Goal: Task Accomplishment & Management: Manage account settings

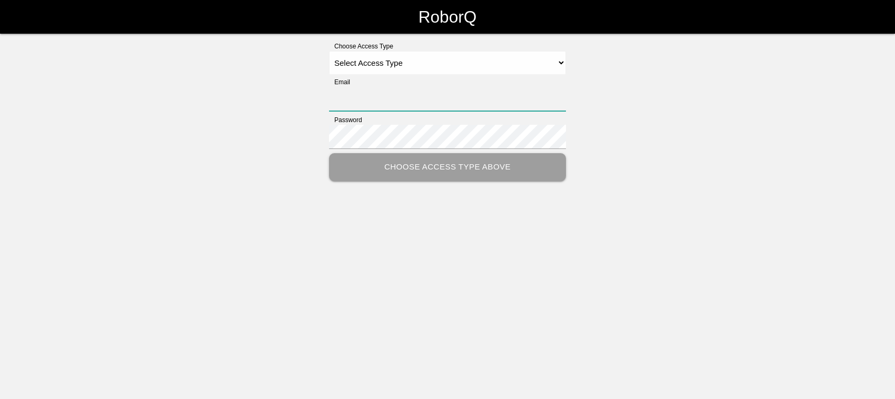
type input "[EMAIL_ADDRESS][DOMAIN_NAME]"
click at [440, 63] on select "Select Access Type Admin Customer Supervisor Worker" at bounding box center [447, 63] width 237 height 24
select select "Admin"
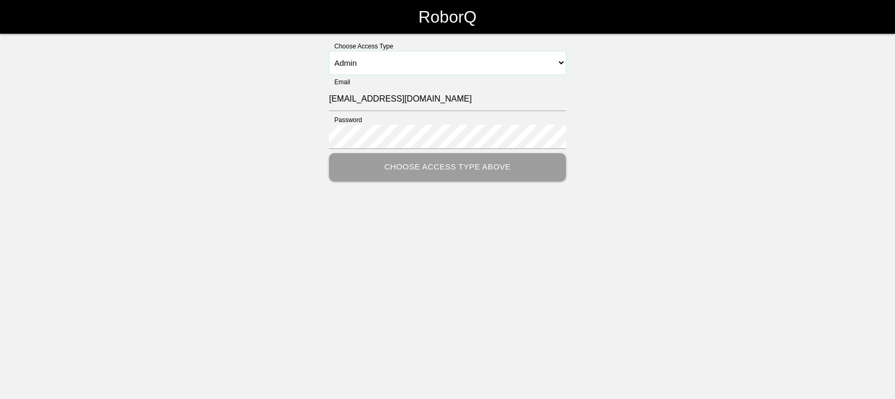
click at [329, 51] on select "Select Access Type Admin Customer Supervisor Worker" at bounding box center [447, 63] width 237 height 24
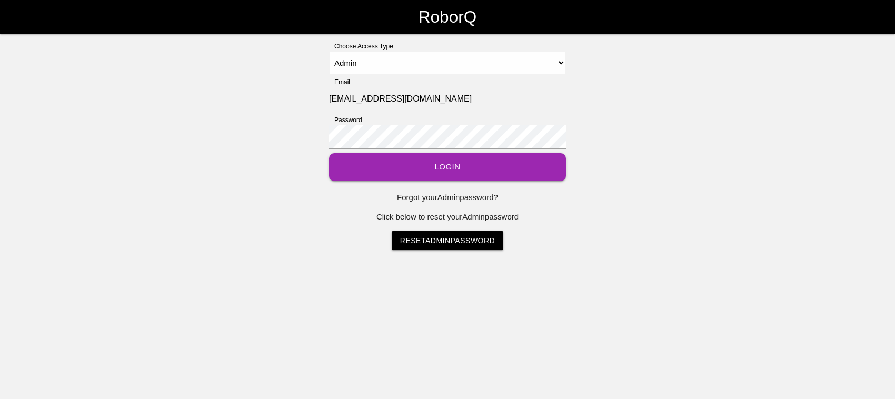
click at [482, 169] on button "Login" at bounding box center [447, 167] width 237 height 28
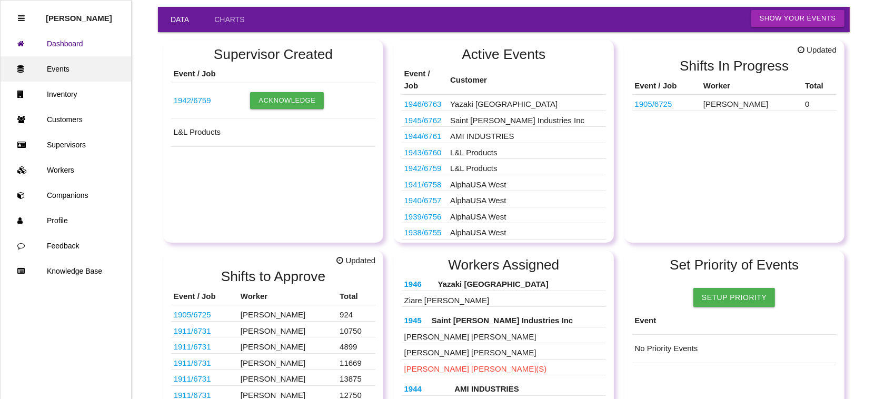
click at [86, 61] on link "Events" at bounding box center [66, 68] width 131 height 25
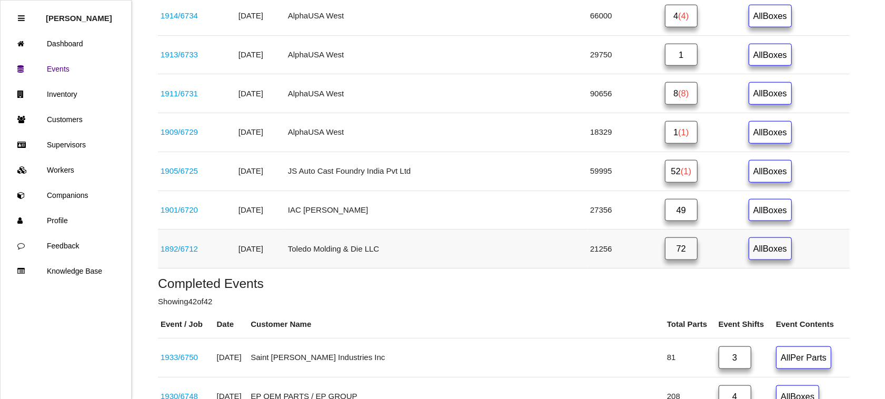
scroll to position [987, 0]
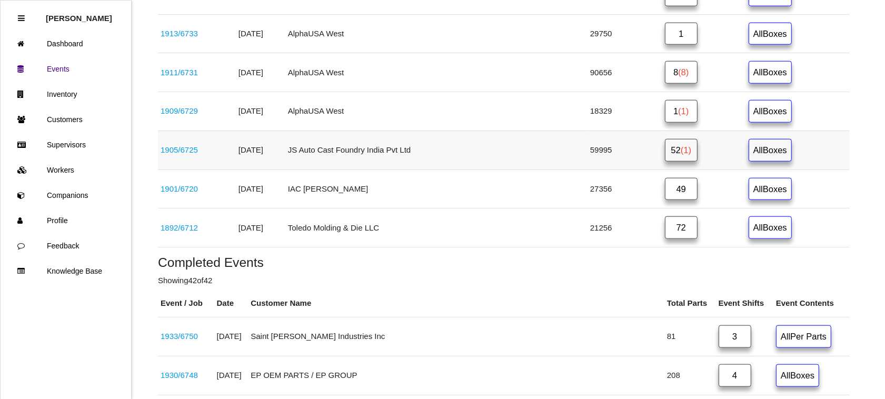
click at [681, 155] on span "(1)" at bounding box center [686, 149] width 11 height 9
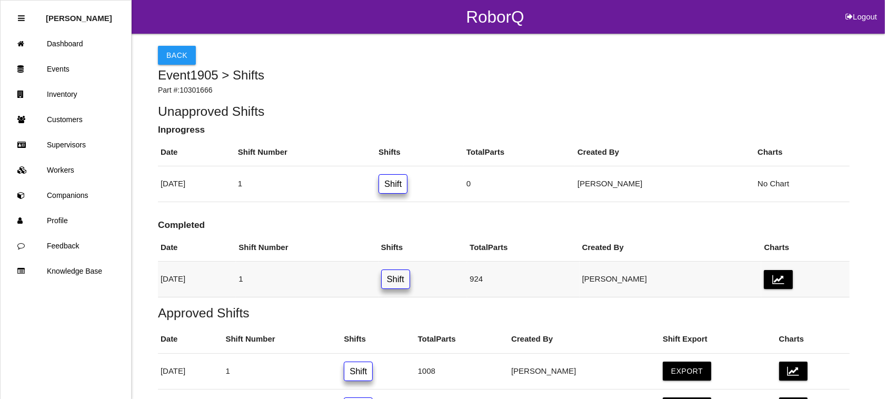
click at [410, 277] on link "Shift" at bounding box center [395, 279] width 29 height 19
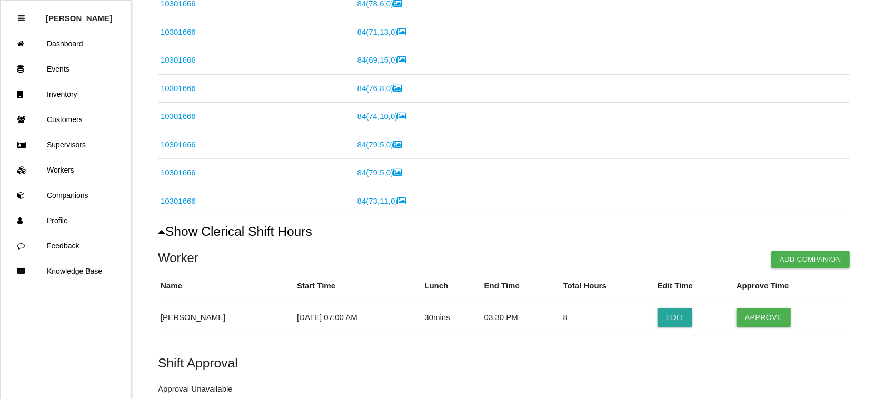
scroll to position [459, 0]
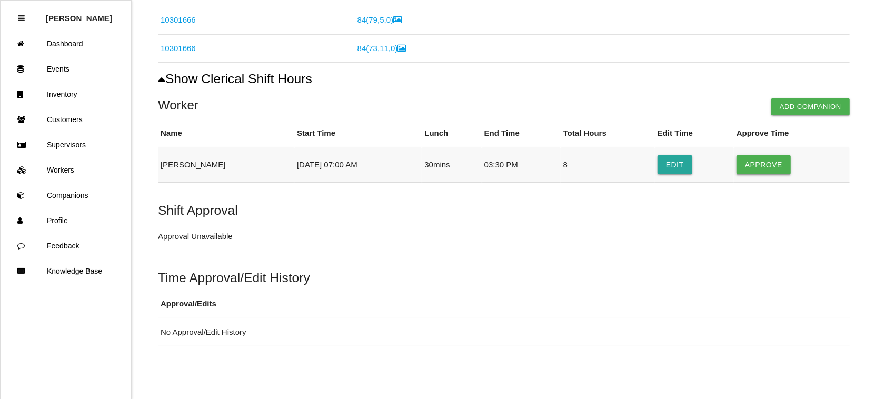
click at [770, 166] on button "Approve" at bounding box center [764, 164] width 54 height 19
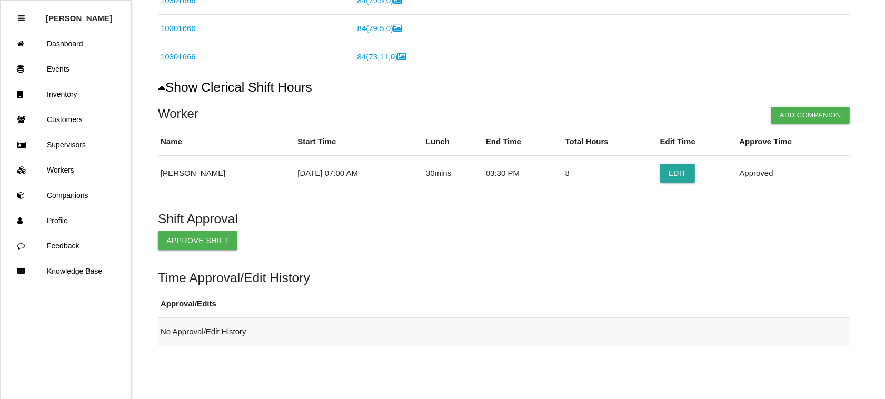
scroll to position [450, 0]
click at [190, 240] on button "Approve Shift" at bounding box center [197, 240] width 79 height 19
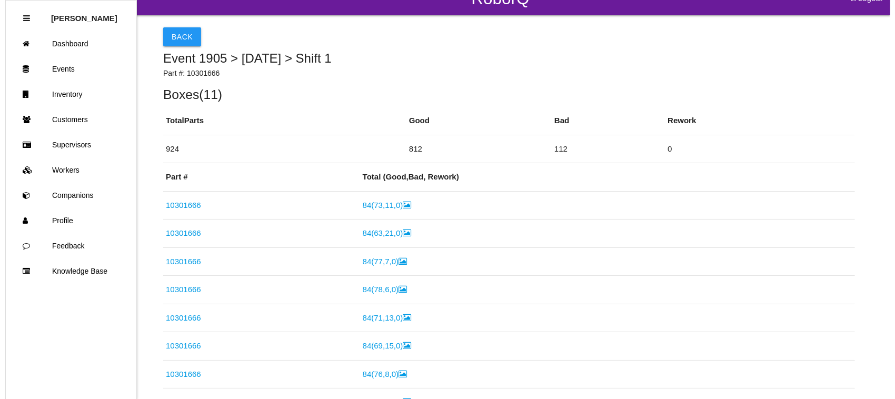
scroll to position [0, 0]
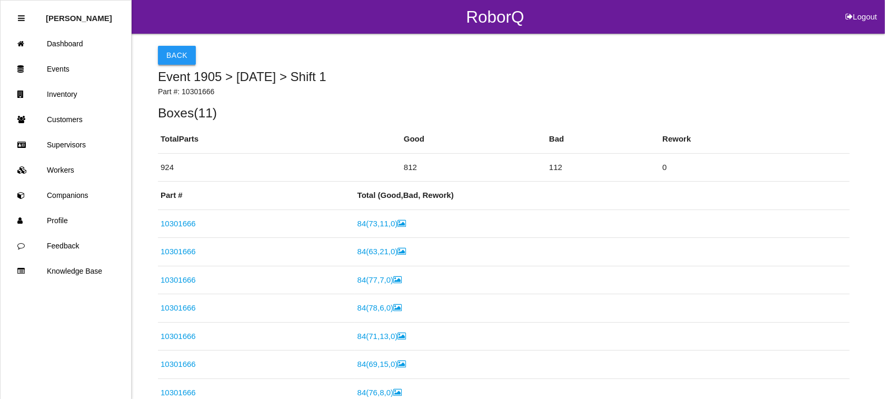
click at [174, 56] on button "Back" at bounding box center [177, 55] width 38 height 19
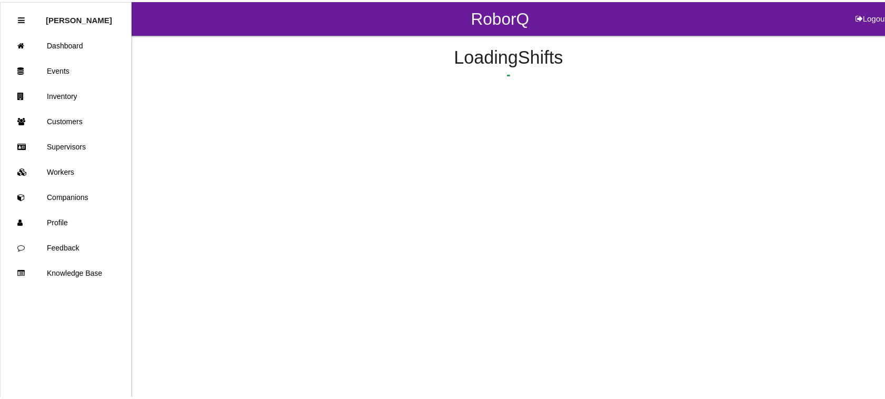
scroll to position [165, 0]
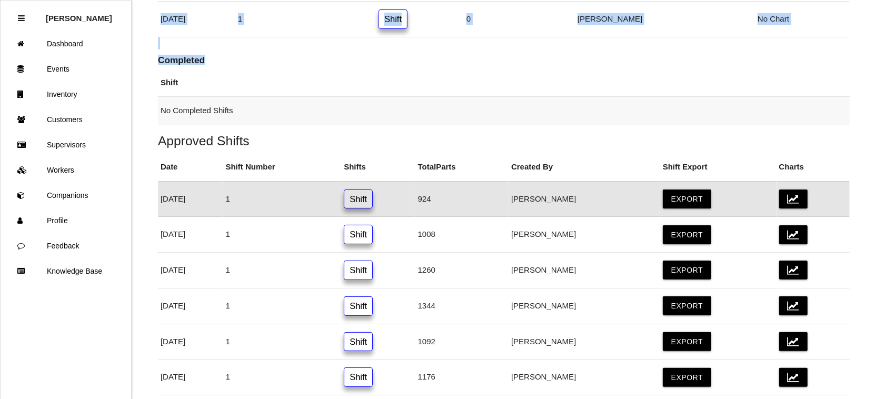
drag, startPoint x: 448, startPoint y: 49, endPoint x: 432, endPoint y: 115, distance: 67.6
click at [407, 20] on link "Shift" at bounding box center [393, 18] width 29 height 19
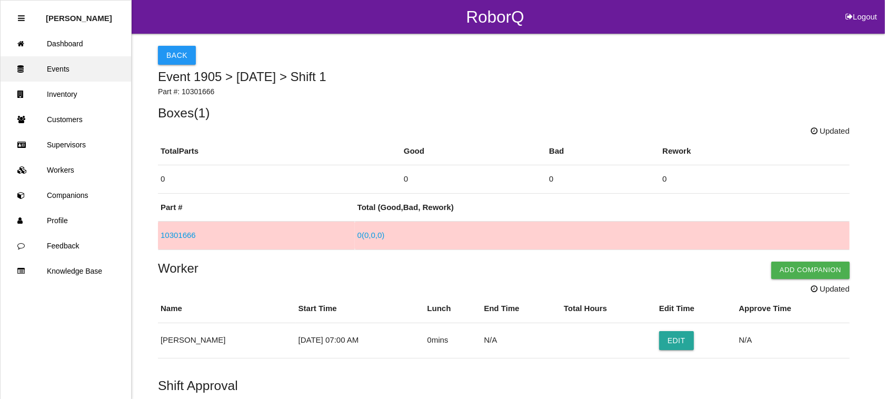
click at [79, 64] on link "Events" at bounding box center [66, 68] width 131 height 25
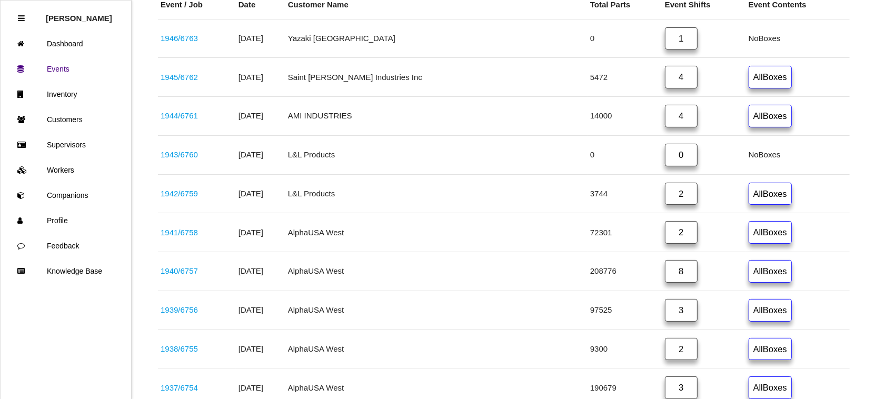
scroll to position [197, 0]
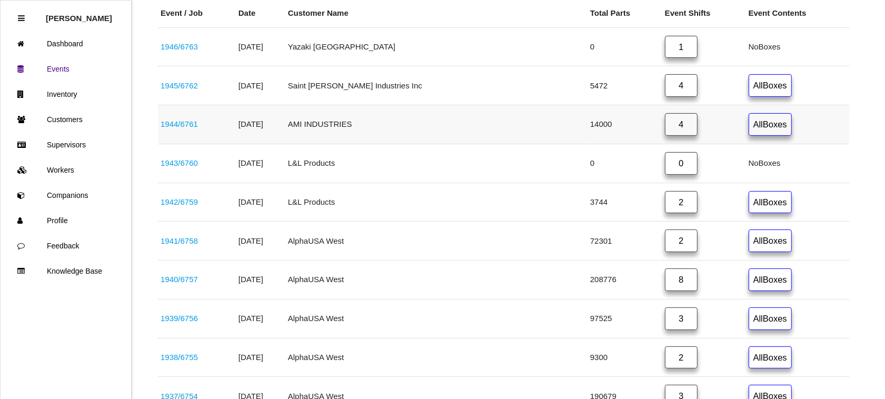
click at [665, 125] on link "4" at bounding box center [681, 124] width 33 height 23
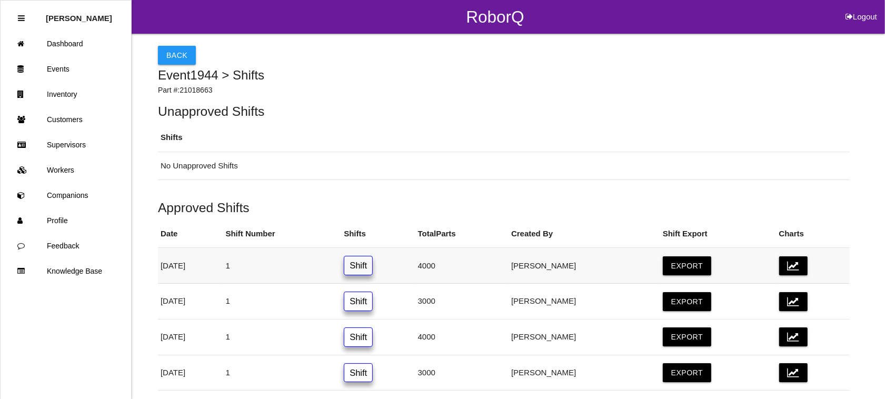
click at [373, 262] on link "Shift" at bounding box center [358, 265] width 29 height 19
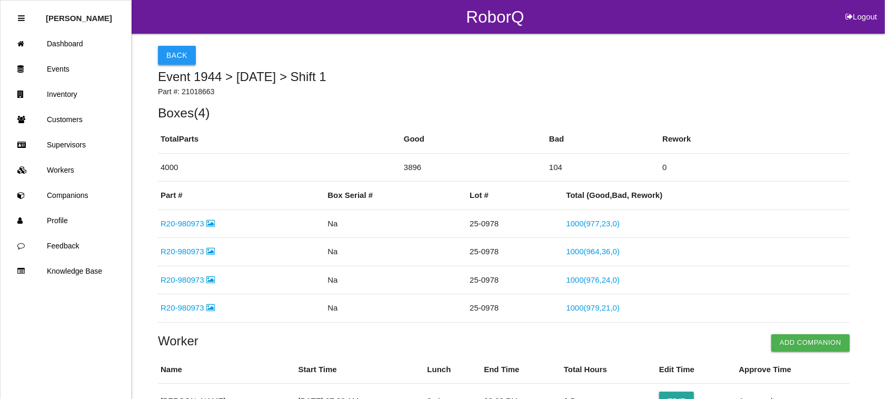
click at [163, 48] on button "Back" at bounding box center [177, 55] width 38 height 19
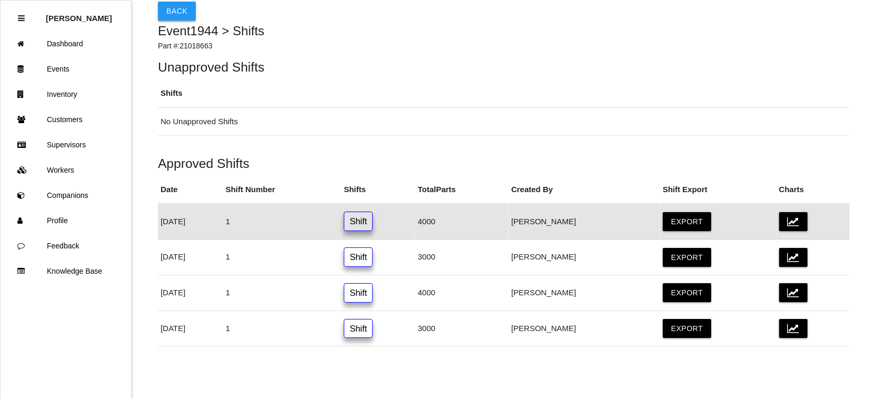
click at [172, 9] on button "Back" at bounding box center [177, 11] width 38 height 19
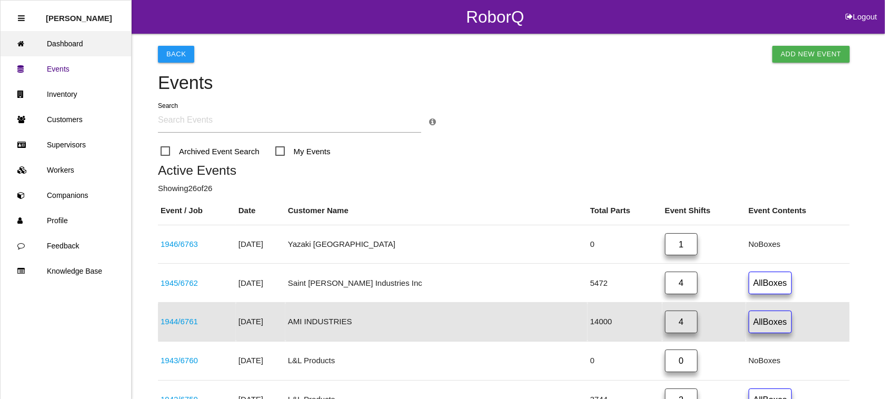
click at [75, 43] on link "Dashboard" at bounding box center [66, 43] width 131 height 25
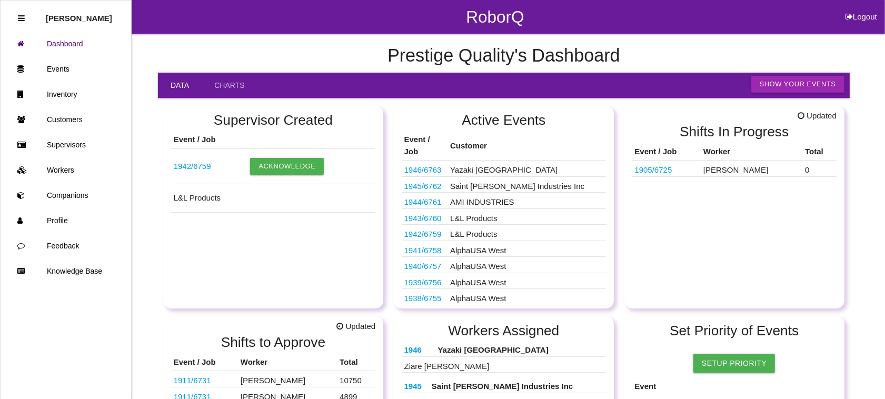
click at [877, 360] on div "Prestige Quality 's Dashboard Data Charts Show Your Events Supervisor Created E…" at bounding box center [442, 382] width 885 height 696
click at [867, 8] on button "Logout" at bounding box center [861, 4] width 47 height 8
select select "Admin"
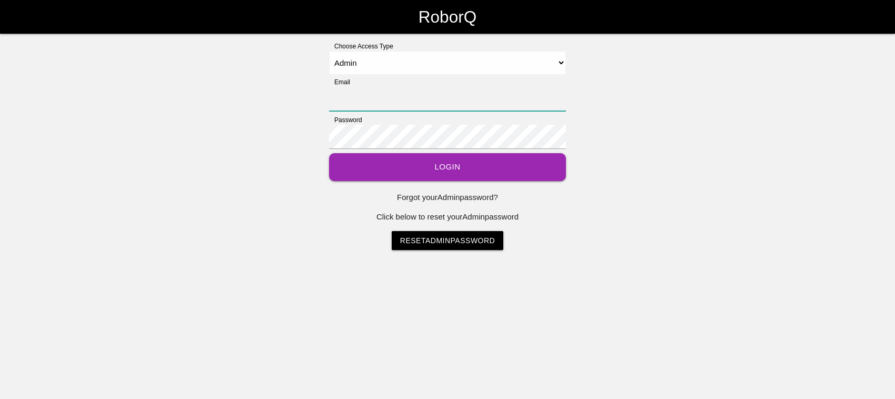
type input "[EMAIL_ADDRESS][DOMAIN_NAME]"
